Goal: Information Seeking & Learning: Learn about a topic

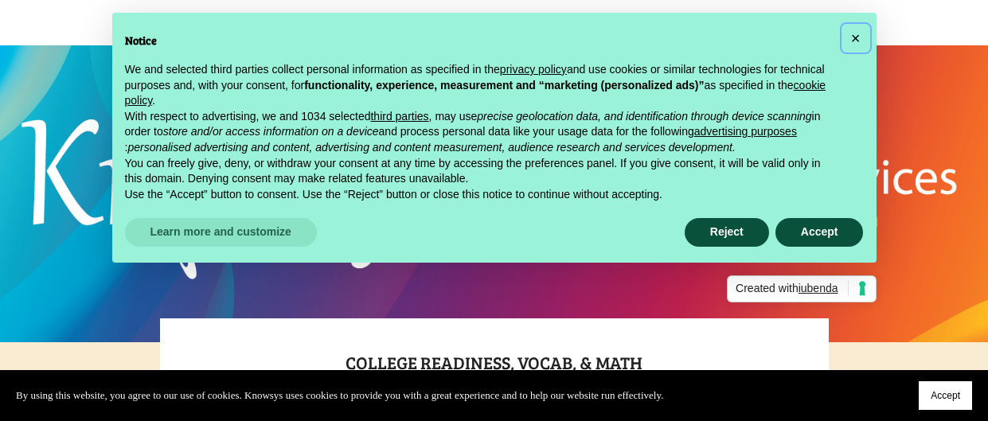
click at [859, 30] on button "×" at bounding box center [855, 37] width 25 height 25
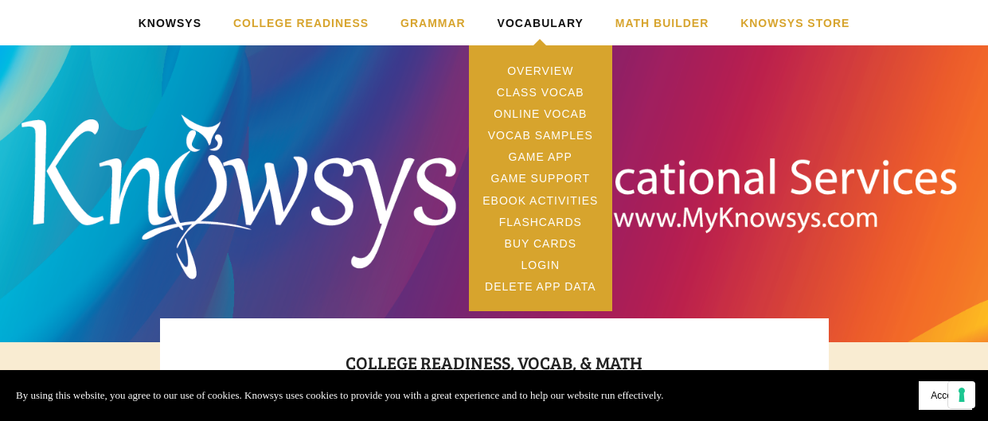
click at [525, 27] on link "Vocabulary" at bounding box center [540, 22] width 86 height 45
click at [525, 28] on link "Vocabulary" at bounding box center [540, 22] width 86 height 45
click at [535, 73] on link "Overview" at bounding box center [540, 70] width 143 height 21
